Goal: Task Accomplishment & Management: Manage account settings

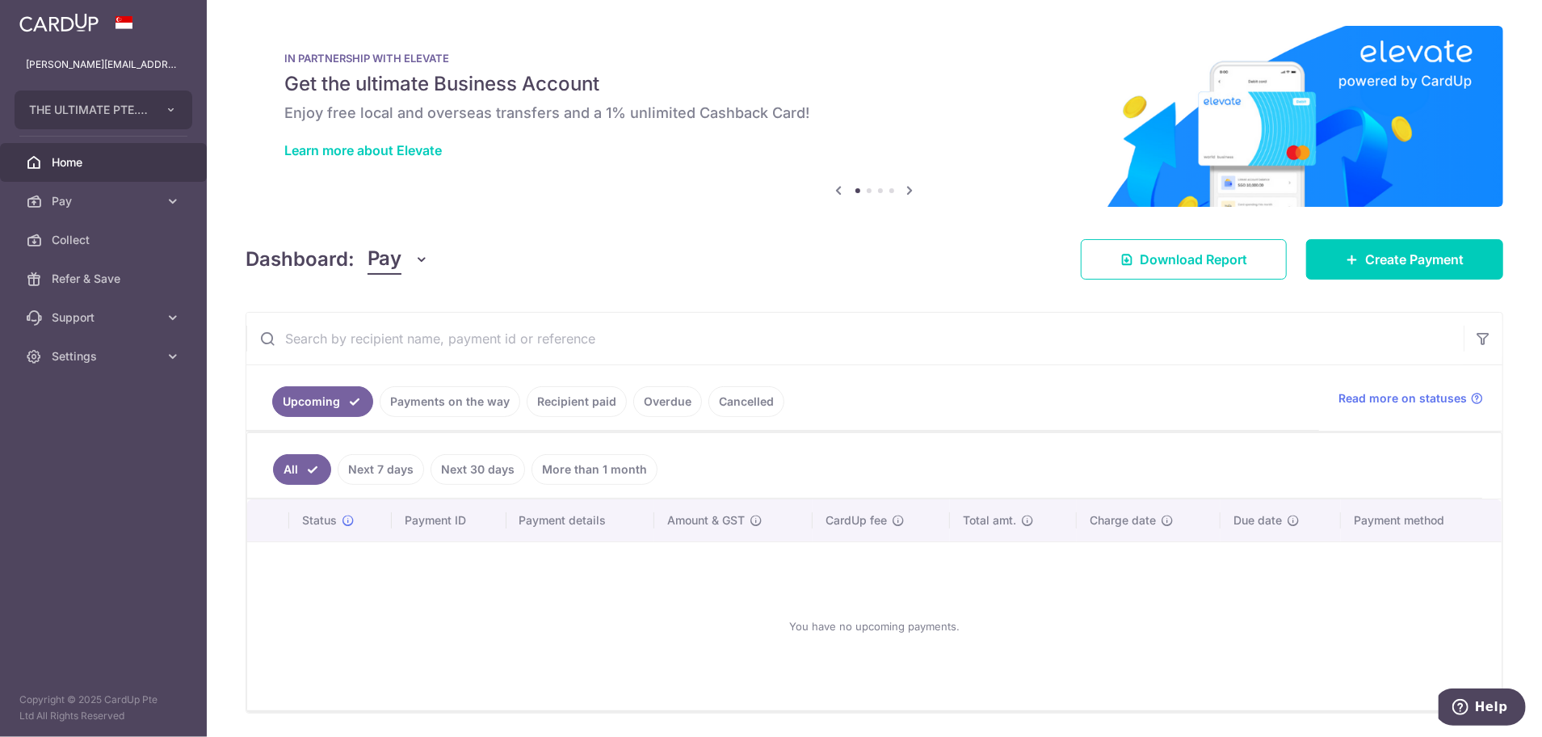
click at [567, 388] on link "Recipient paid" at bounding box center [577, 401] width 100 height 31
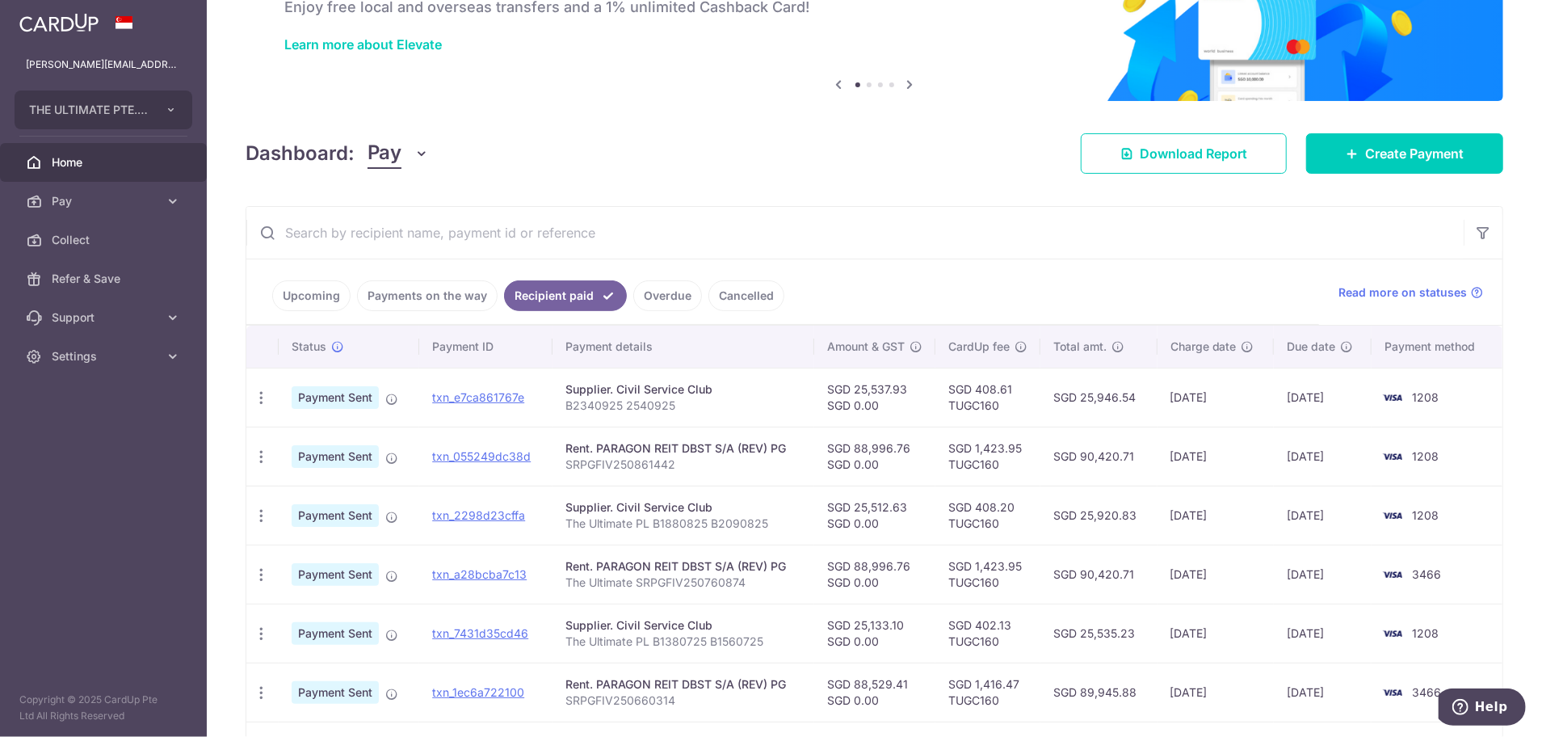
scroll to position [107, 0]
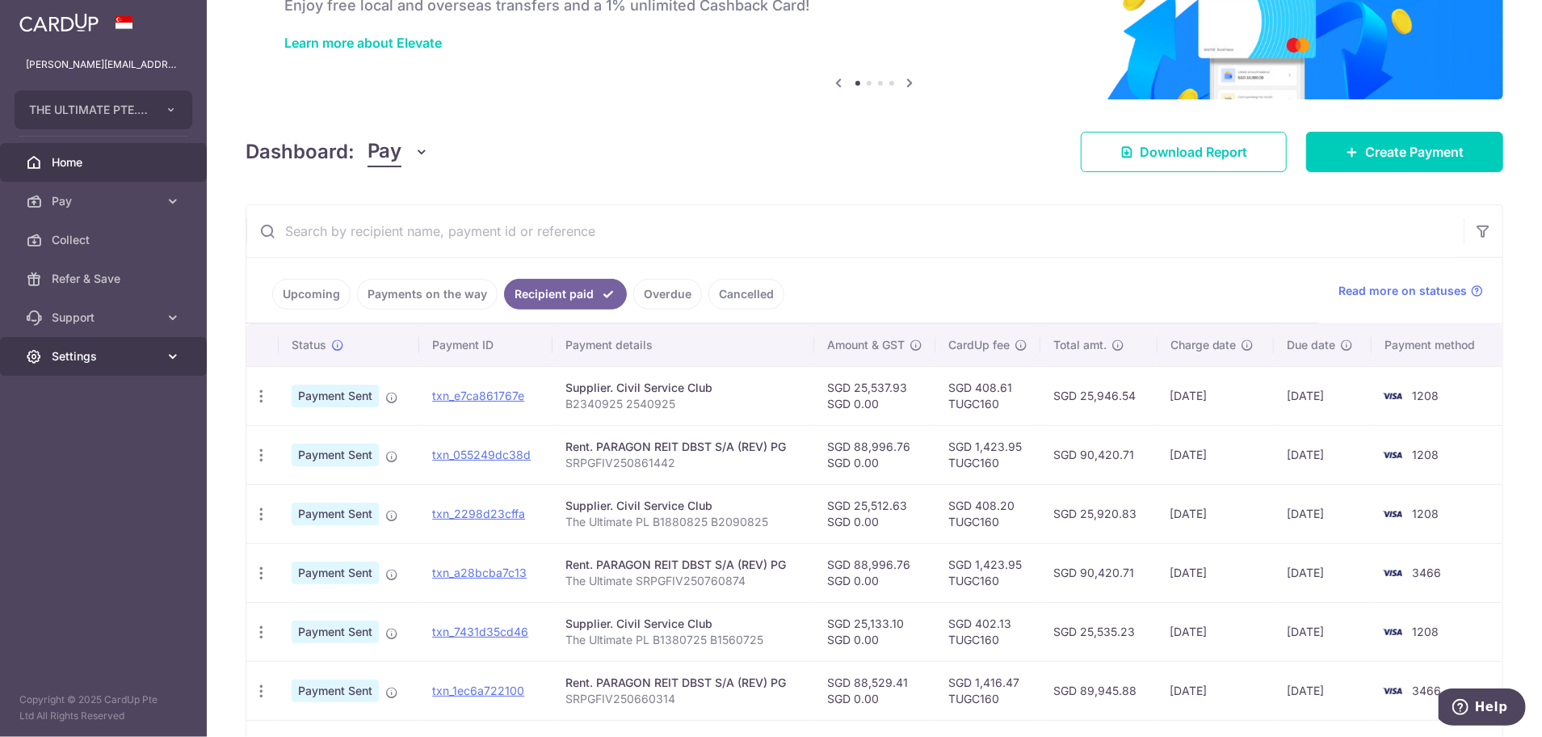
click at [57, 359] on span "Settings" at bounding box center [105, 356] width 107 height 16
drag, startPoint x: 70, startPoint y: 441, endPoint x: 99, endPoint y: 473, distance: 42.9
click at [71, 441] on link "Logout" at bounding box center [103, 433] width 207 height 39
